Goal: Information Seeking & Learning: Learn about a topic

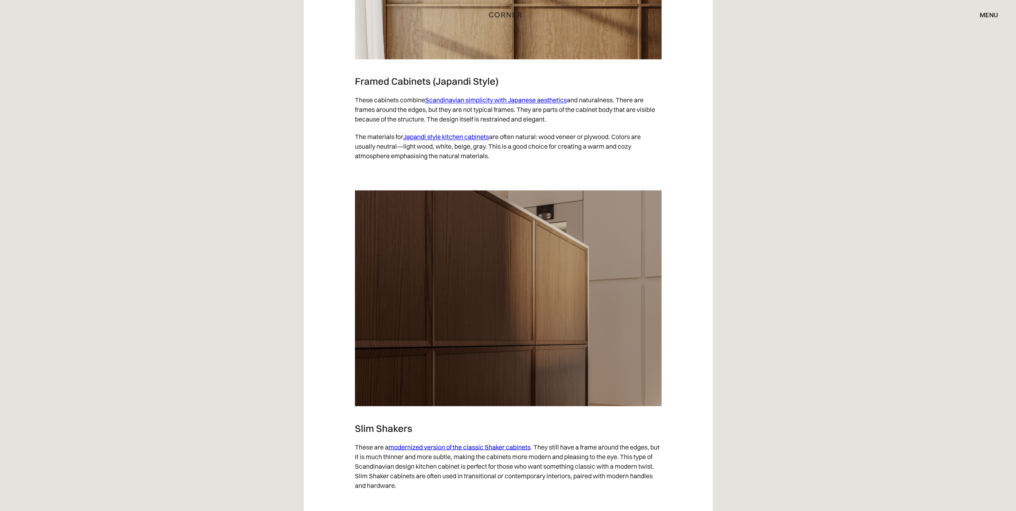
scroll to position [1158, 0]
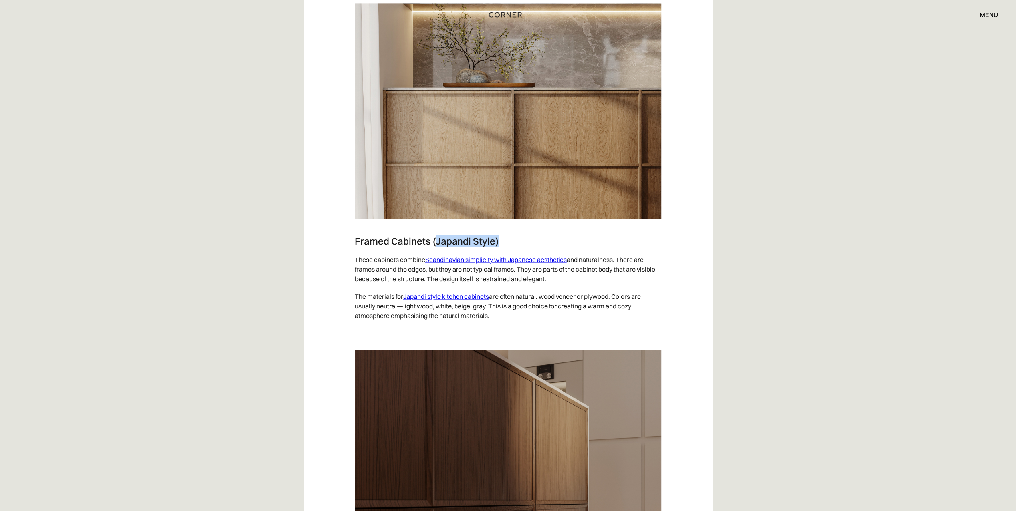
drag, startPoint x: 499, startPoint y: 238, endPoint x: 435, endPoint y: 238, distance: 63.9
click at [435, 238] on h3 "Framed Cabinets (Japandi Style)" at bounding box center [508, 241] width 307 height 12
copy h3 "Japandi Style)"
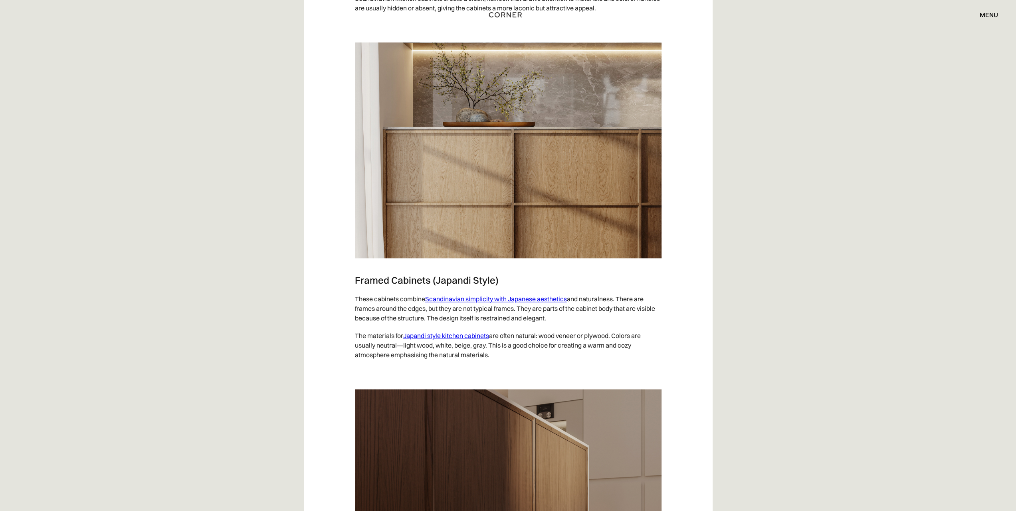
scroll to position [1118, 0]
drag, startPoint x: 493, startPoint y: 283, endPoint x: 438, endPoint y: 282, distance: 55.1
click at [438, 282] on h3 "Framed Cabinets (Japandi Style)" at bounding box center [508, 281] width 307 height 12
click at [531, 282] on h3 "Framed Cabinets (Japandi Style)" at bounding box center [508, 281] width 307 height 12
drag, startPoint x: 523, startPoint y: 281, endPoint x: 343, endPoint y: 277, distance: 179.7
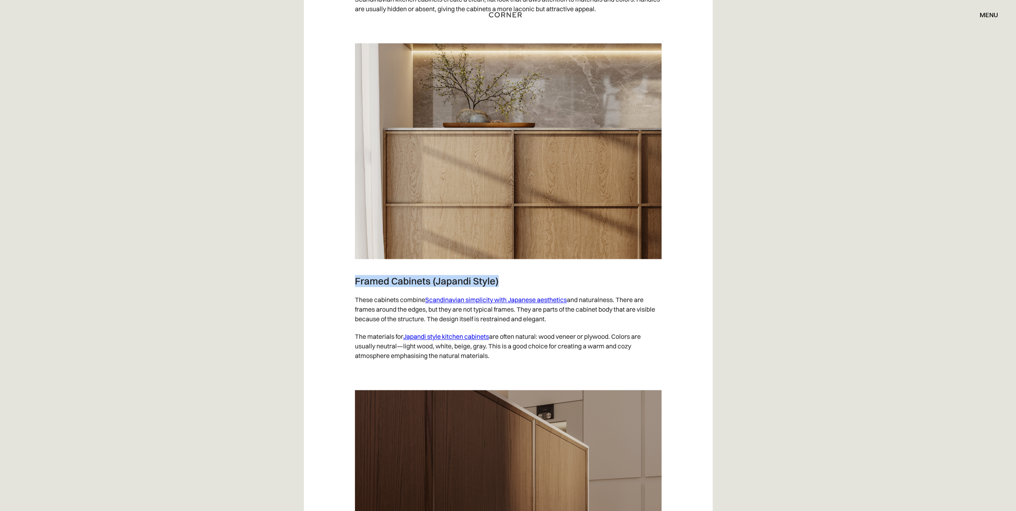
copy h3 "Framed Cabinets (Japandi Style)"
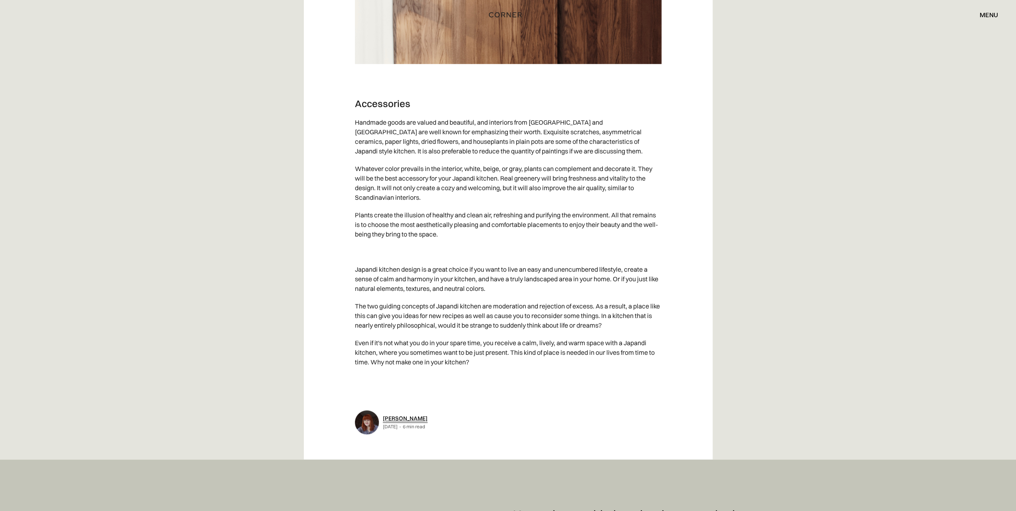
scroll to position [3554, 0]
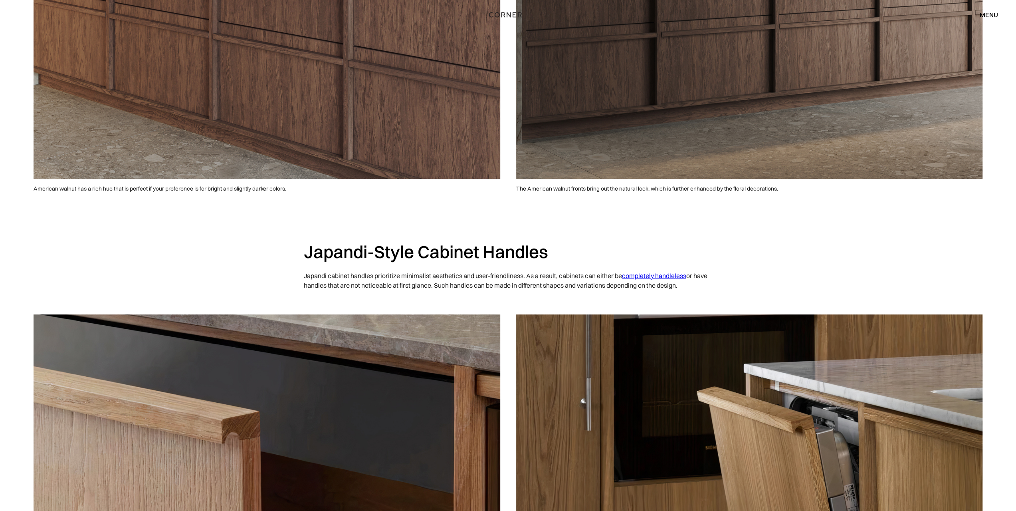
scroll to position [3308, 0]
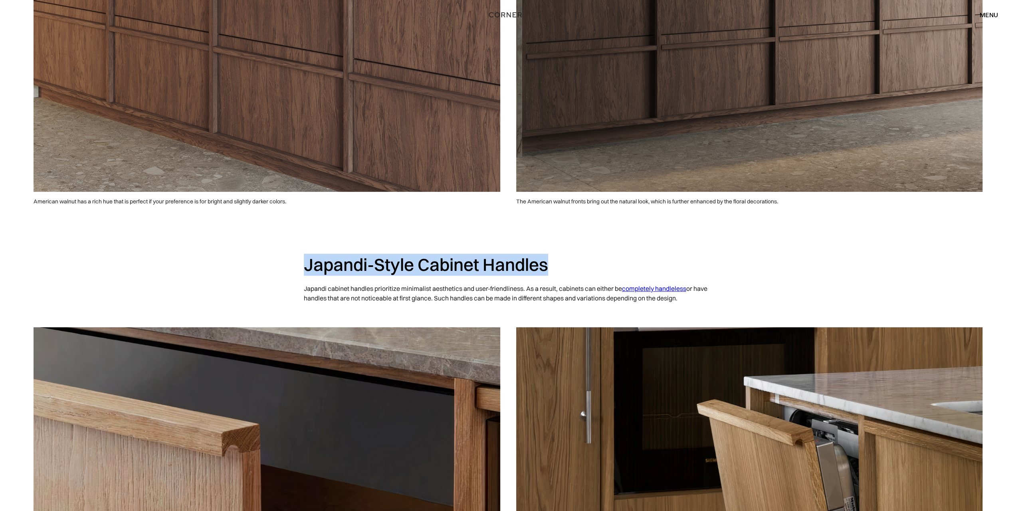
drag, startPoint x: 564, startPoint y: 264, endPoint x: 299, endPoint y: 260, distance: 264.7
click at [299, 260] on div "Japandi-Style Cabinet Handles Japandi cabinet handles prioritize minimalist aes…" at bounding box center [508, 269] width 511 height 100
copy h2 "Japandi-Style Cabinet Handles"
